Goal: Task Accomplishment & Management: Complete application form

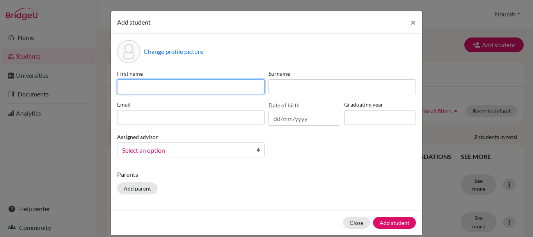
click at [156, 88] on input at bounding box center [191, 86] width 148 height 15
type input "h"
type input "[GEOGRAPHIC_DATA]"
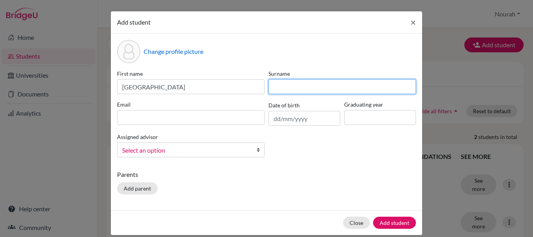
click at [291, 88] on input at bounding box center [343, 86] width 148 height 15
type input "ALABDULKARIM"
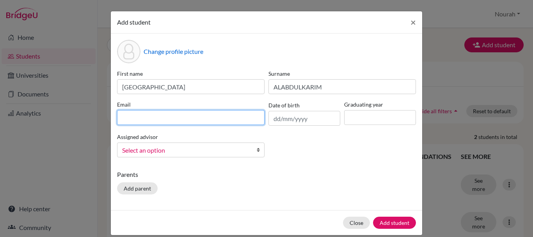
click at [205, 112] on input at bounding box center [191, 117] width 148 height 15
type input "[EMAIL_ADDRESS][DOMAIN_NAME]"
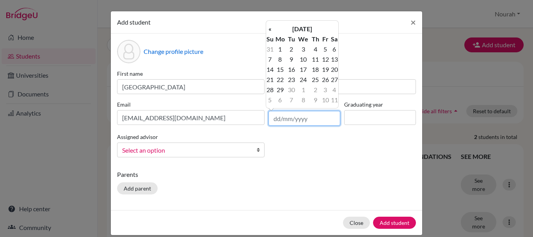
click at [274, 119] on input "text" at bounding box center [305, 118] width 72 height 15
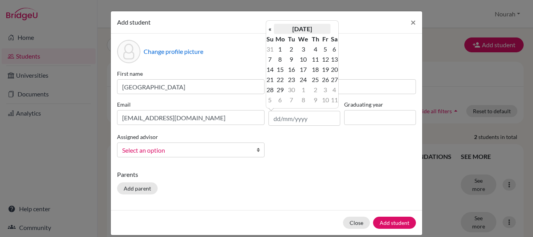
click at [320, 28] on th "[DATE]" at bounding box center [302, 29] width 57 height 10
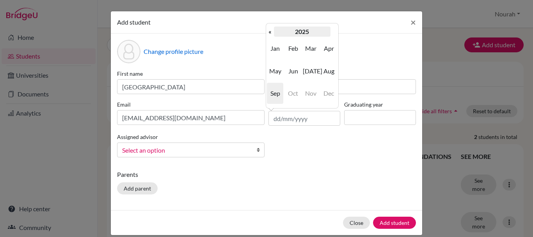
click at [318, 31] on th "2025" at bounding box center [302, 32] width 57 height 10
click at [303, 31] on th "[DATE]-[DATE]" at bounding box center [302, 32] width 57 height 10
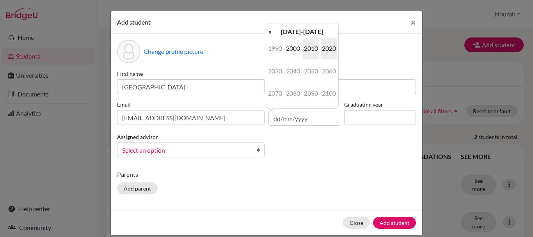
click at [306, 47] on span "2010" at bounding box center [311, 48] width 16 height 21
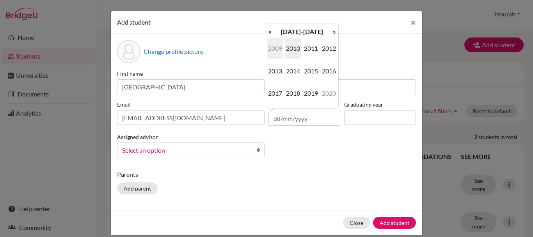
click at [269, 45] on span "2009" at bounding box center [275, 48] width 16 height 21
click at [280, 49] on span "Jan" at bounding box center [275, 48] width 16 height 21
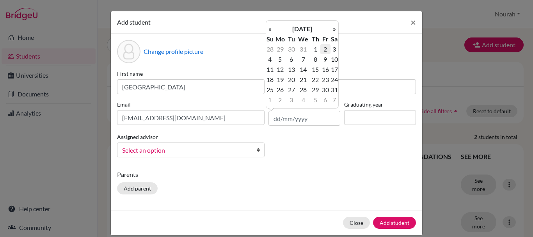
click at [323, 49] on td "2" at bounding box center [325, 49] width 10 height 10
type input "[DATE]"
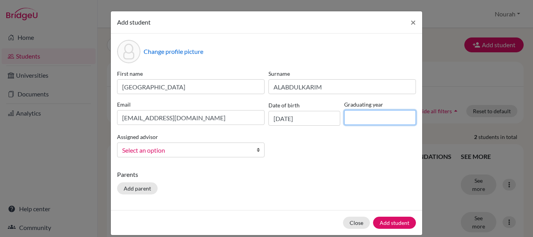
click at [391, 119] on input at bounding box center [380, 117] width 72 height 15
type input "2026"
click at [165, 153] on span "Select an option" at bounding box center [185, 150] width 127 height 10
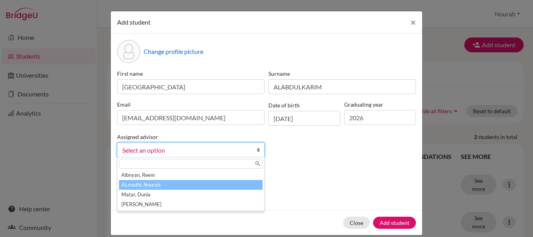
click at [173, 182] on li "ALmadhi, Nourah" at bounding box center [191, 185] width 144 height 10
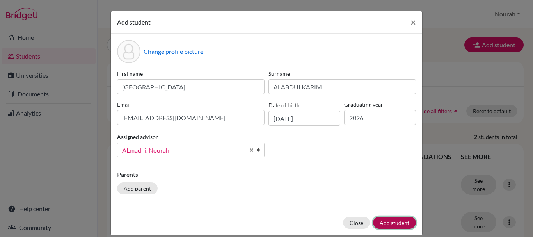
click at [408, 224] on button "Add student" at bounding box center [394, 223] width 43 height 12
